Goal: Task Accomplishment & Management: Use online tool/utility

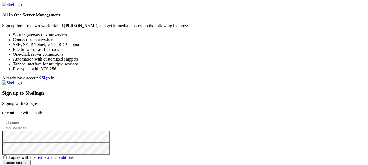
click at [74, 155] on span "I agree with the Terms and Conditions" at bounding box center [41, 157] width 65 height 5
click at [7, 155] on input "I agree with the Terms and Conditions" at bounding box center [5, 157] width 4 height 4
checkbox input "true"
click at [37, 101] on link "Signup with Google" at bounding box center [19, 103] width 35 height 5
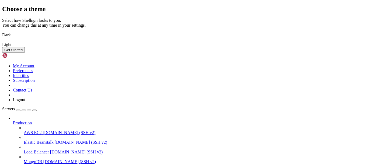
click at [2, 32] on img at bounding box center [2, 32] width 0 height 0
click at [25, 53] on button "Get Started" at bounding box center [13, 50] width 23 height 6
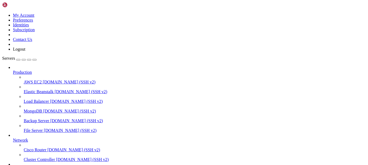
click at [45, 80] on span "[DOMAIN_NAME] (SSH v2)" at bounding box center [69, 82] width 53 height 5
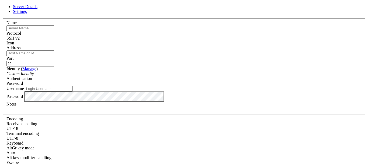
click at [54, 31] on input "text" at bounding box center [30, 28] width 48 height 6
type input "N7L"
click at [54, 56] on input "Address" at bounding box center [30, 53] width 48 height 6
paste input "[TECHNICAL_ID]"
type input "[TECHNICAL_ID]"
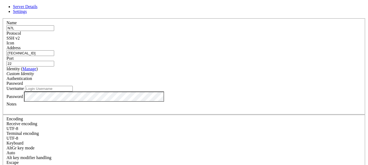
click at [159, 75] on div "Custom Identity" at bounding box center [183, 73] width 355 height 5
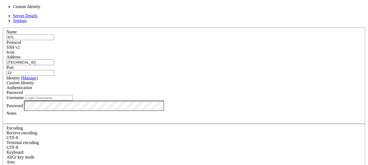
click at [158, 81] on div "Custom Identity" at bounding box center [183, 83] width 355 height 5
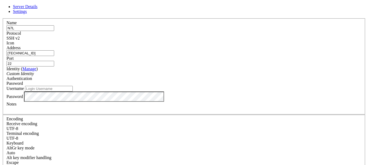
click at [23, 81] on span "Password" at bounding box center [14, 83] width 16 height 5
click at [73, 92] on input "Username" at bounding box center [49, 89] width 48 height 6
paste input "nlhaxbal"
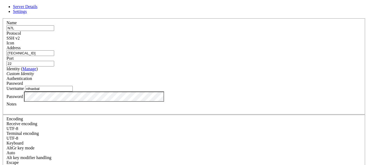
type input "nlhaxbal"
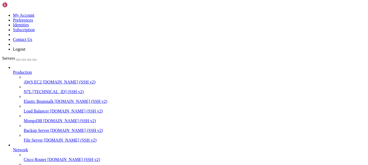
click at [47, 89] on span "[TECHNICAL_ID] (SSH v2)" at bounding box center [58, 91] width 51 height 5
click at [45, 89] on span "[TECHNICAL_ID] (SSH v2)" at bounding box center [58, 91] width 51 height 5
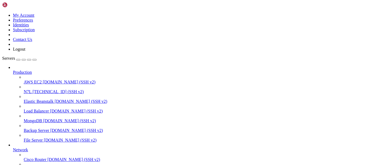
scroll to position [2, 1]
click at [24, 89] on link "N7L [TECHNICAL_ID] (SSH v2)" at bounding box center [195, 91] width 342 height 5
click at [32, 99] on span "Elastic Beanstalk" at bounding box center [39, 101] width 30 height 5
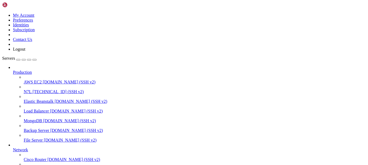
click at [31, 99] on span "Elastic Beanstalk" at bounding box center [39, 101] width 30 height 5
click at [34, 109] on link "Load Balancer demo.shellngn.com (SSH v2)" at bounding box center [195, 111] width 342 height 5
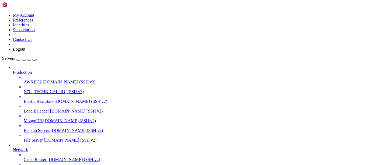
click at [32, 89] on span "N7L" at bounding box center [28, 91] width 8 height 5
click at [53, 89] on span "[TECHNICAL_ID] (SSH v2)" at bounding box center [58, 91] width 51 height 5
click at [50, 89] on span "[TECHNICAL_ID] (SSH v2)" at bounding box center [58, 91] width 51 height 5
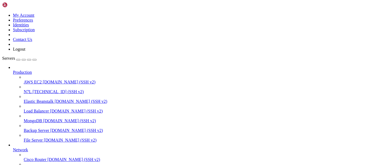
click at [50, 89] on span "[TECHNICAL_ID] (SSH v2)" at bounding box center [58, 91] width 51 height 5
click at [37, 99] on span "Elastic Beanstalk" at bounding box center [39, 101] width 30 height 5
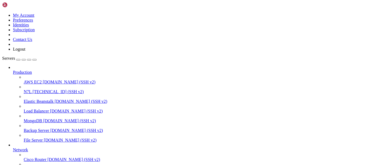
click at [37, 99] on span "Elastic Beanstalk" at bounding box center [39, 101] width 30 height 5
click at [2, 13] on icon at bounding box center [2, 13] width 0 height 0
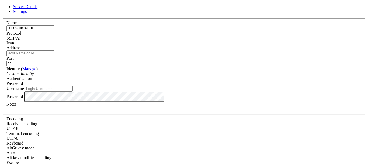
type input "[TECHNICAL_ID]"
click at [54, 54] on input "Address" at bounding box center [30, 53] width 48 height 6
paste input "[TECHNICAL_ID]"
type input "[TECHNICAL_ID]"
click at [54, 31] on input "[TECHNICAL_ID]" at bounding box center [30, 28] width 48 height 6
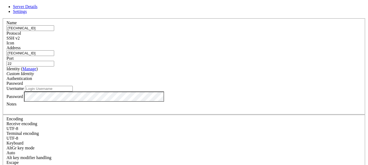
click at [54, 31] on input "[TECHNICAL_ID]" at bounding box center [30, 28] width 48 height 6
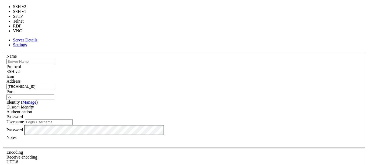
click at [208, 69] on div "SSH v2" at bounding box center [183, 71] width 355 height 5
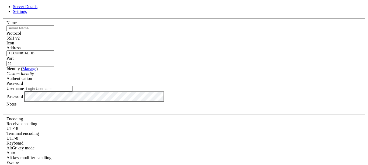
click at [20, 36] on span "SSH v2" at bounding box center [12, 38] width 13 height 5
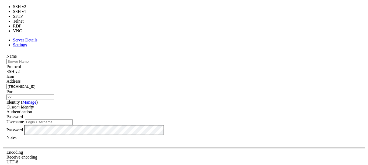
click at [221, 69] on div "SSH v2" at bounding box center [183, 71] width 355 height 5
click at [20, 79] on label "Address" at bounding box center [13, 81] width 14 height 5
click at [54, 84] on input "[TECHNICAL_ID]" at bounding box center [30, 87] width 48 height 6
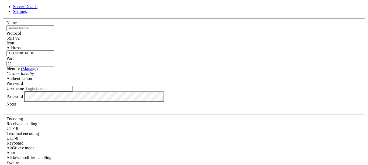
click at [241, 46] on div at bounding box center [183, 46] width 355 height 0
click at [54, 31] on input "text" at bounding box center [30, 28] width 48 height 6
type input "N7L LEAGUE"
click at [32, 76] on label "Authentication" at bounding box center [19, 78] width 26 height 5
click at [23, 81] on span "Password" at bounding box center [14, 83] width 16 height 5
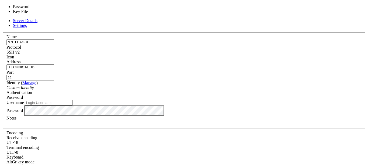
click at [206, 95] on div "Password" at bounding box center [183, 97] width 355 height 5
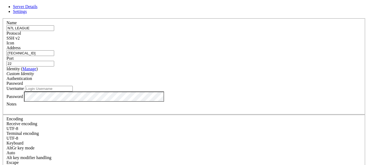
click at [73, 92] on input "Username" at bounding box center [49, 89] width 48 height 6
paste input "nldefini"
type input "nldefini"
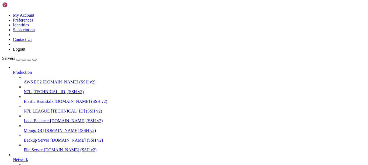
click at [39, 109] on span "N7L LEAGUE" at bounding box center [37, 111] width 26 height 5
